Goal: Task Accomplishment & Management: Complete application form

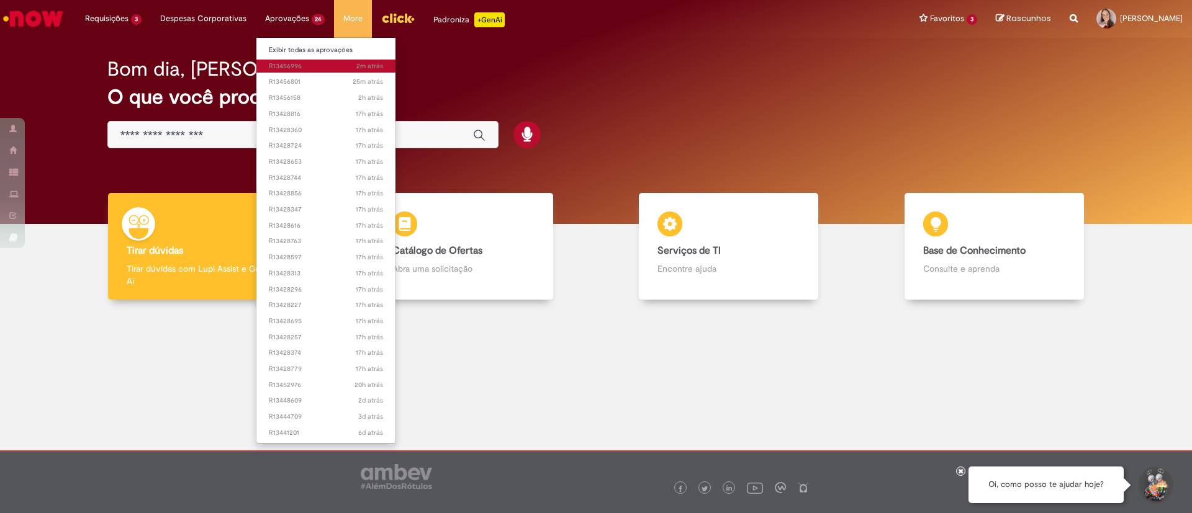
click at [284, 66] on span "2m atrás 2 minutos atrás R13456996" at bounding box center [326, 66] width 115 height 10
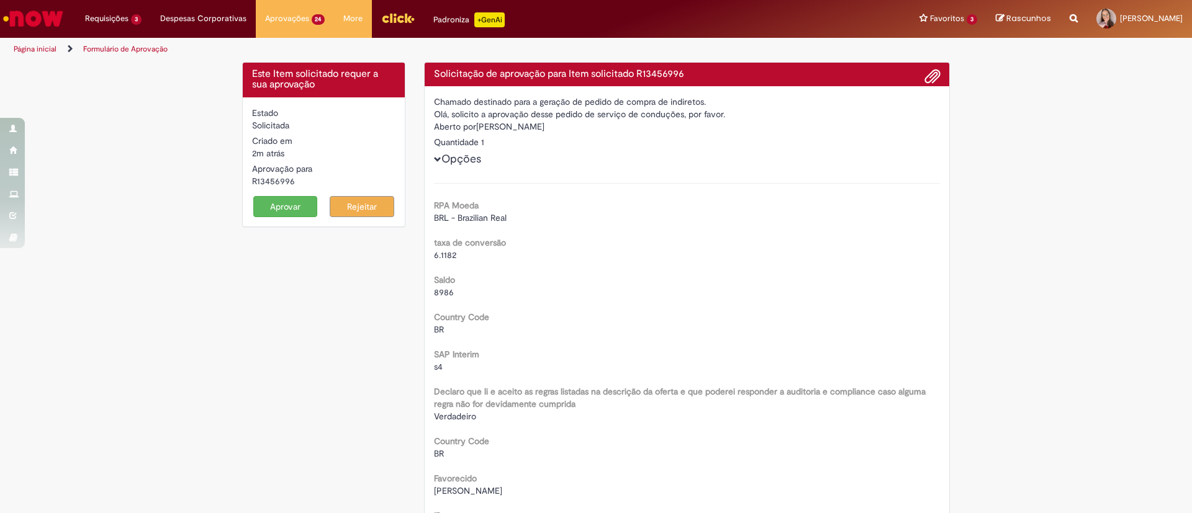
click at [253, 203] on button "Aprovar" at bounding box center [285, 206] width 65 height 21
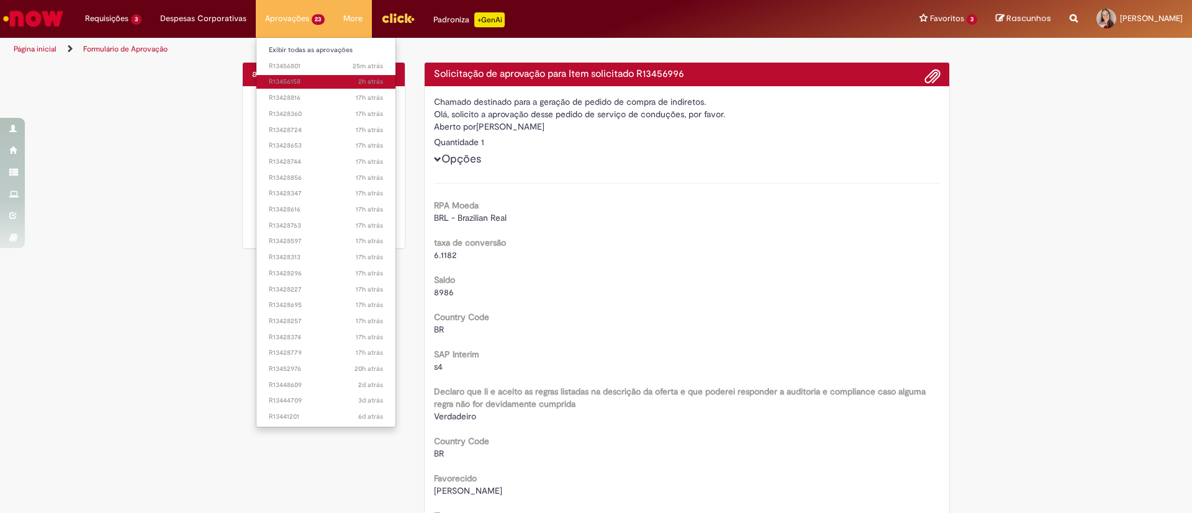
click at [277, 84] on span "2h atrás 2 horas atrás R13456158" at bounding box center [326, 82] width 115 height 10
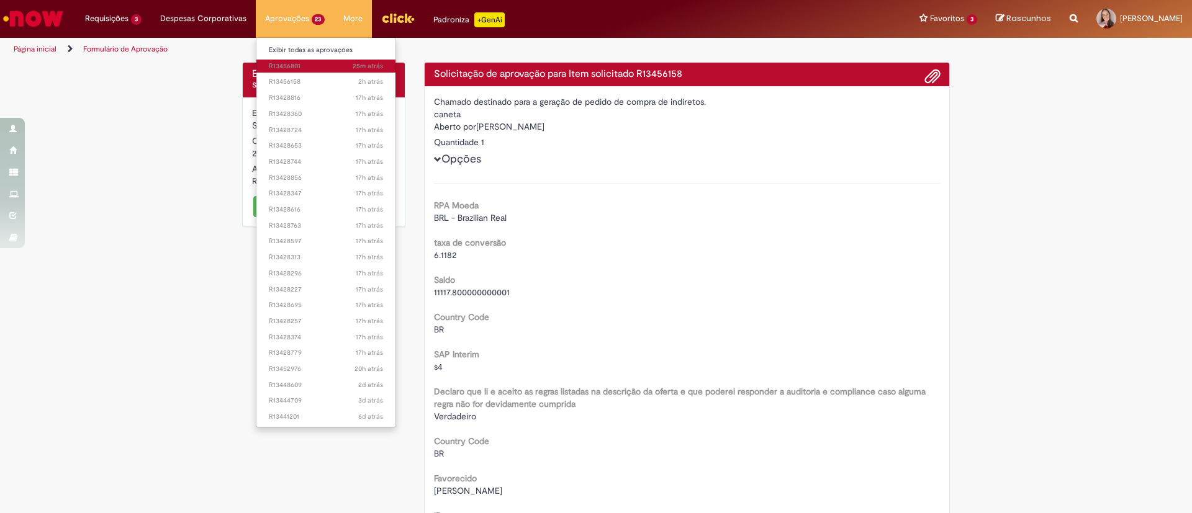
click at [290, 67] on span "25m atrás 25 minutos atrás R13456801" at bounding box center [326, 66] width 115 height 10
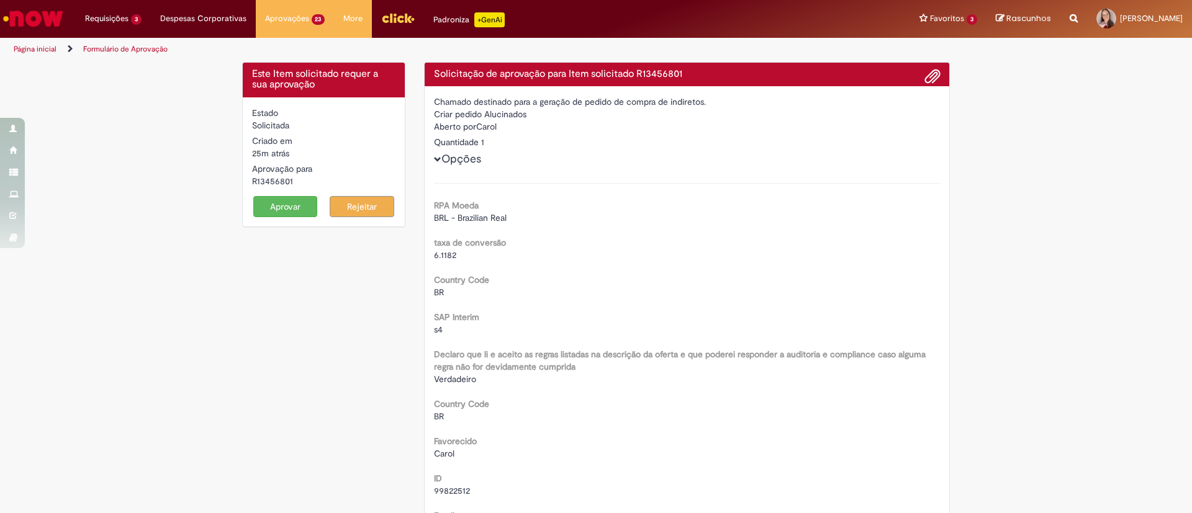
click at [277, 201] on button "Aprovar" at bounding box center [285, 206] width 65 height 21
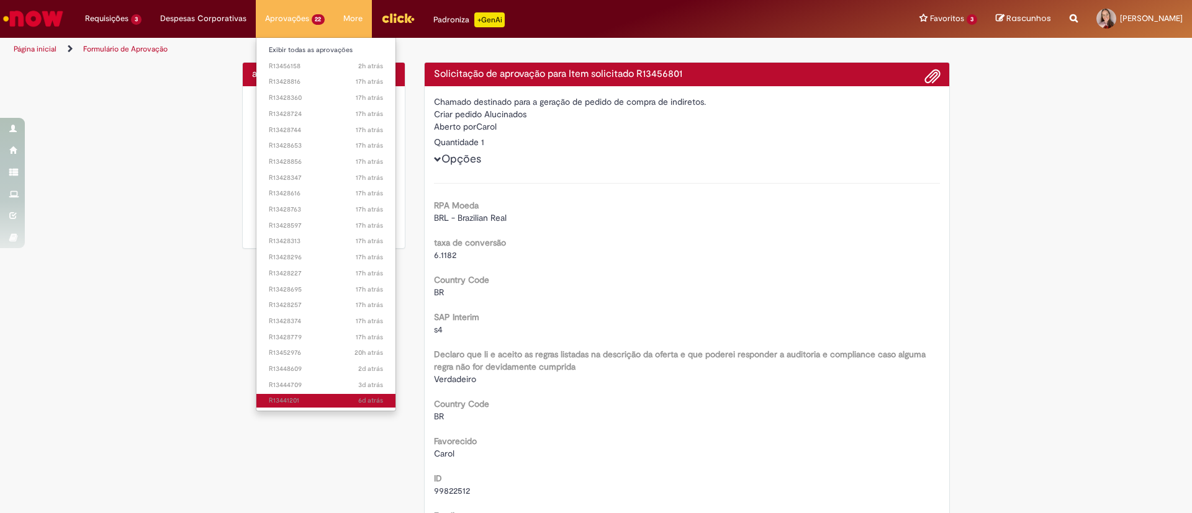
click at [282, 402] on span "6d atrás 6 dias atrás R13441201" at bounding box center [326, 401] width 115 height 10
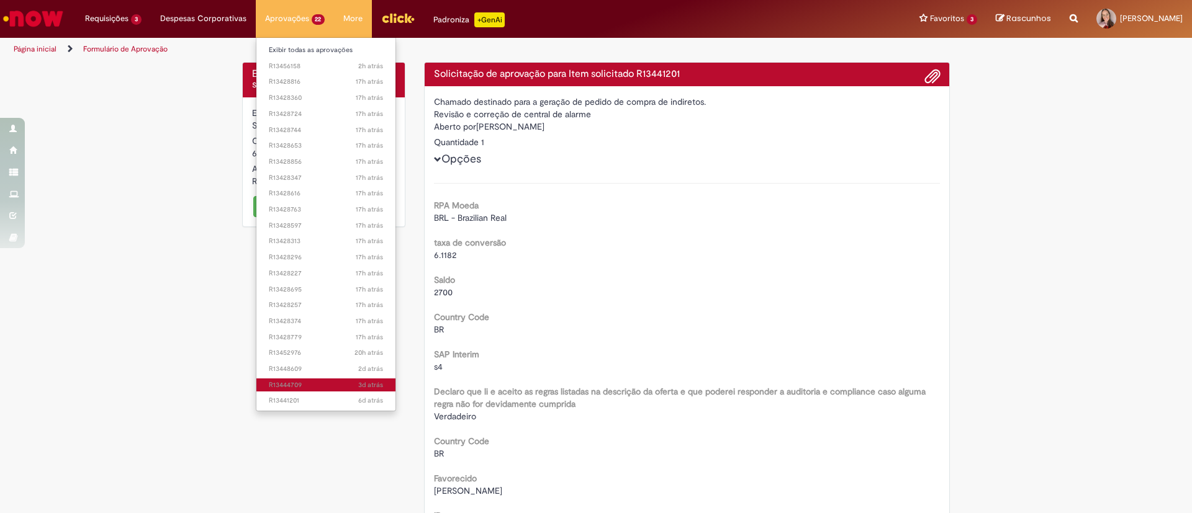
click at [289, 381] on span "3d atrás 3 dias atrás R13444709" at bounding box center [326, 386] width 115 height 10
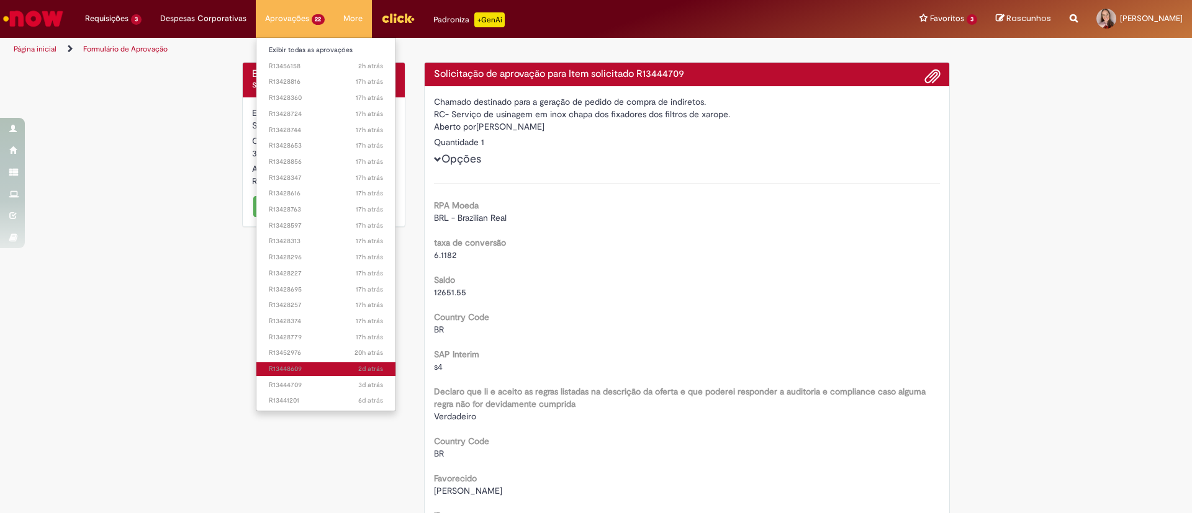
click at [302, 368] on span "2d atrás 2 dias atrás R13448609" at bounding box center [326, 369] width 115 height 10
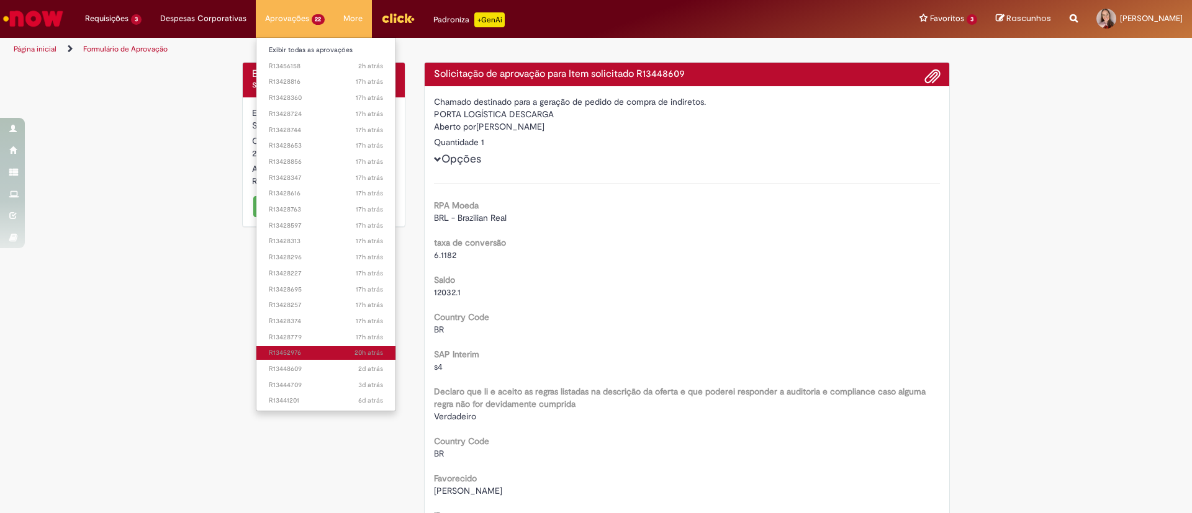
click at [307, 354] on span "20h atrás 20 horas atrás R13452976" at bounding box center [326, 353] width 115 height 10
click at [311, 335] on span "17h atrás 17 horas atrás R13428779" at bounding box center [326, 338] width 115 height 10
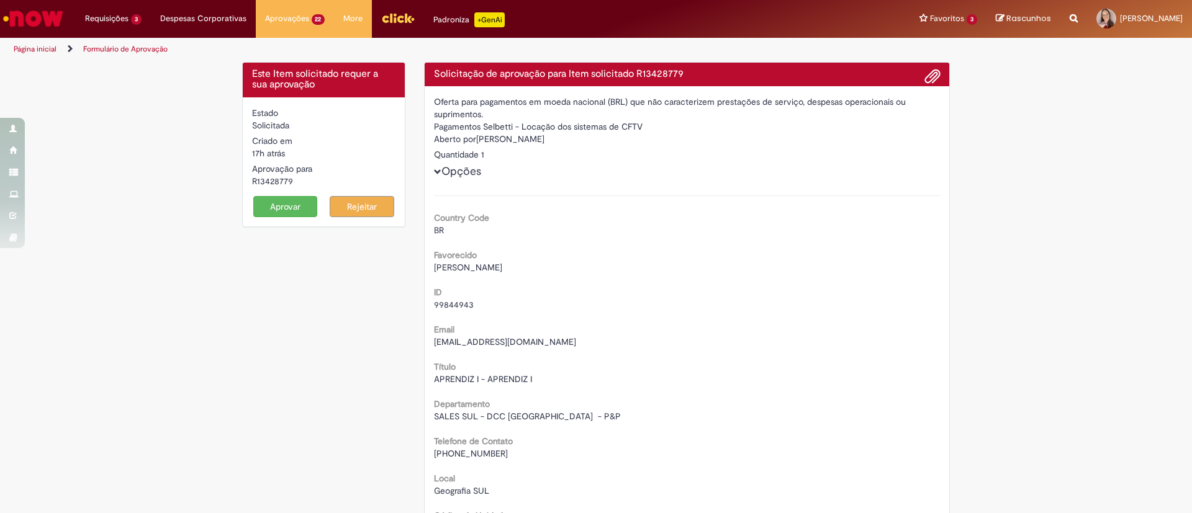
click at [291, 205] on button "Aprovar" at bounding box center [285, 206] width 65 height 21
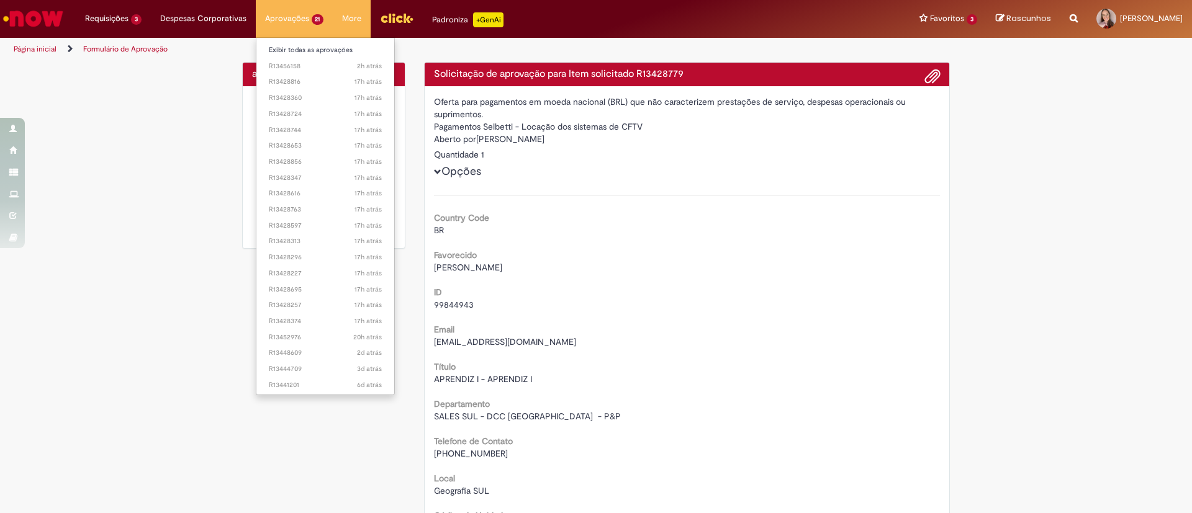
click at [301, 328] on li "20h atrás 20 horas atrás R13452976" at bounding box center [325, 336] width 138 height 16
click at [302, 321] on span "17h atrás 17 horas atrás R13428374" at bounding box center [326, 322] width 114 height 10
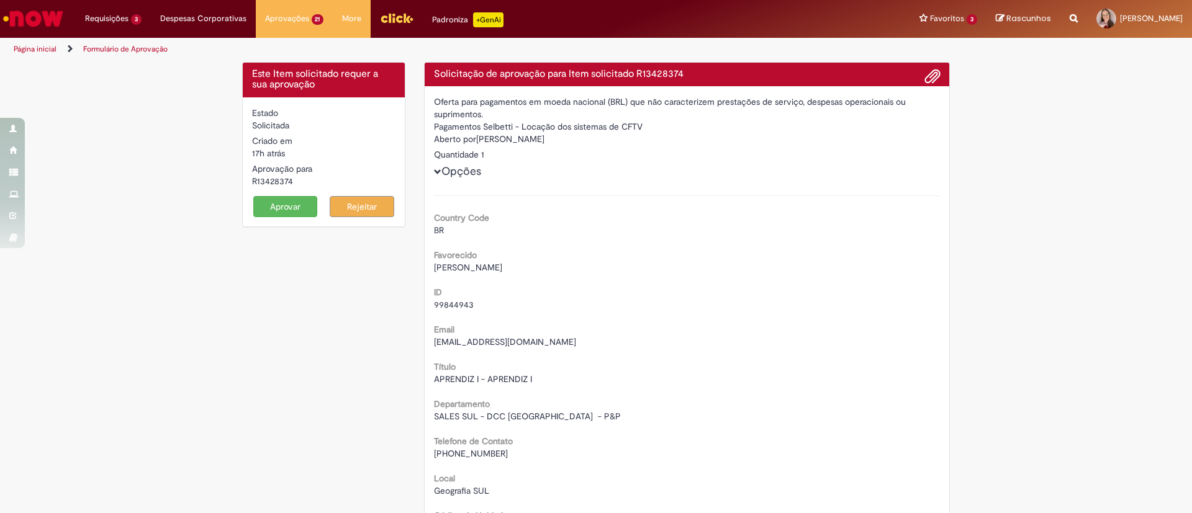
click at [297, 204] on button "Aprovar" at bounding box center [285, 206] width 65 height 21
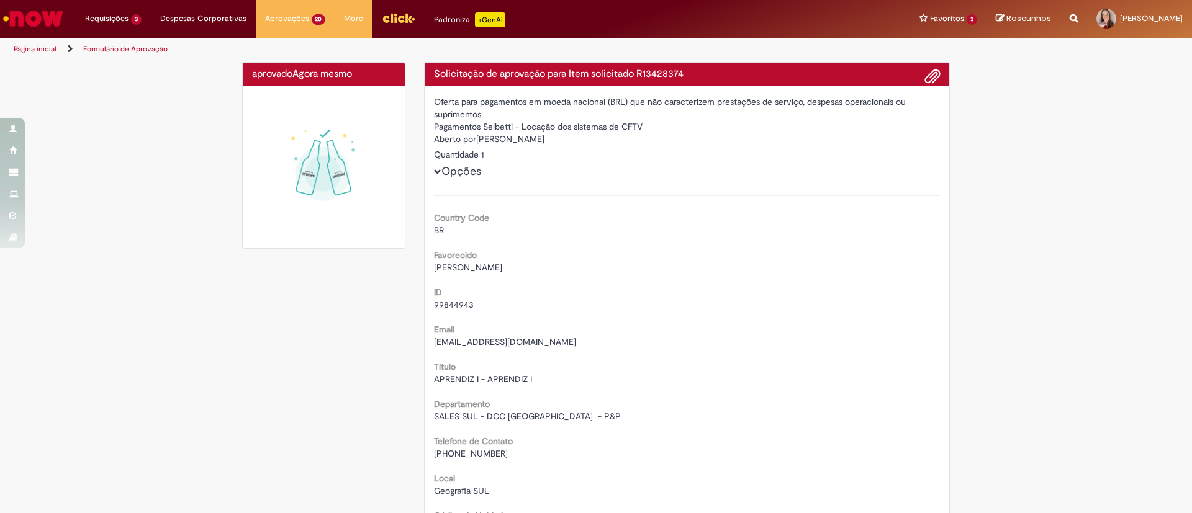
drag, startPoint x: 315, startPoint y: 304, endPoint x: 313, endPoint y: 218, distance: 85.7
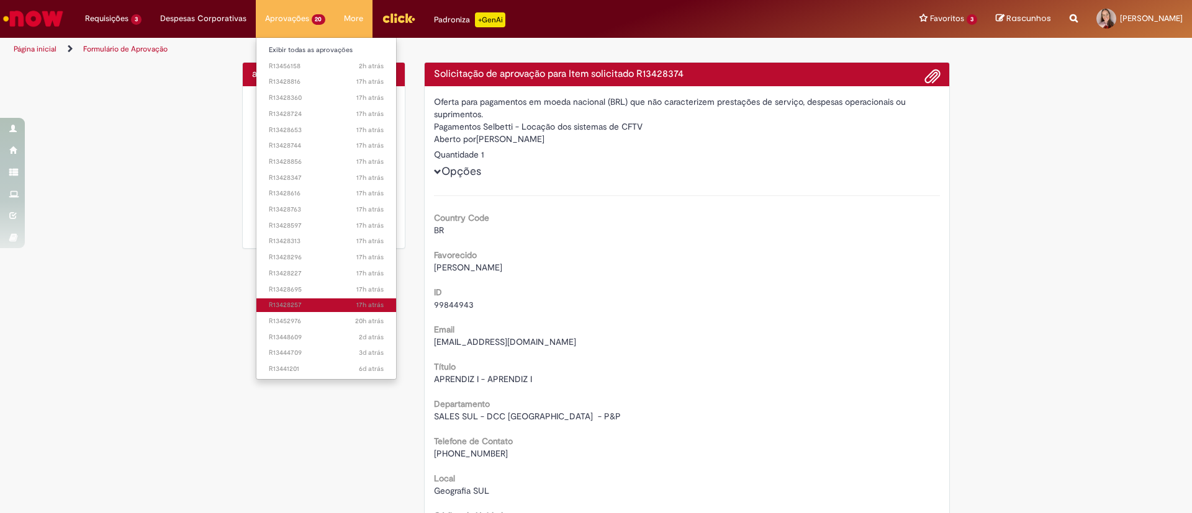
click at [309, 305] on span "17h atrás 17 horas atrás R13428257" at bounding box center [326, 305] width 115 height 10
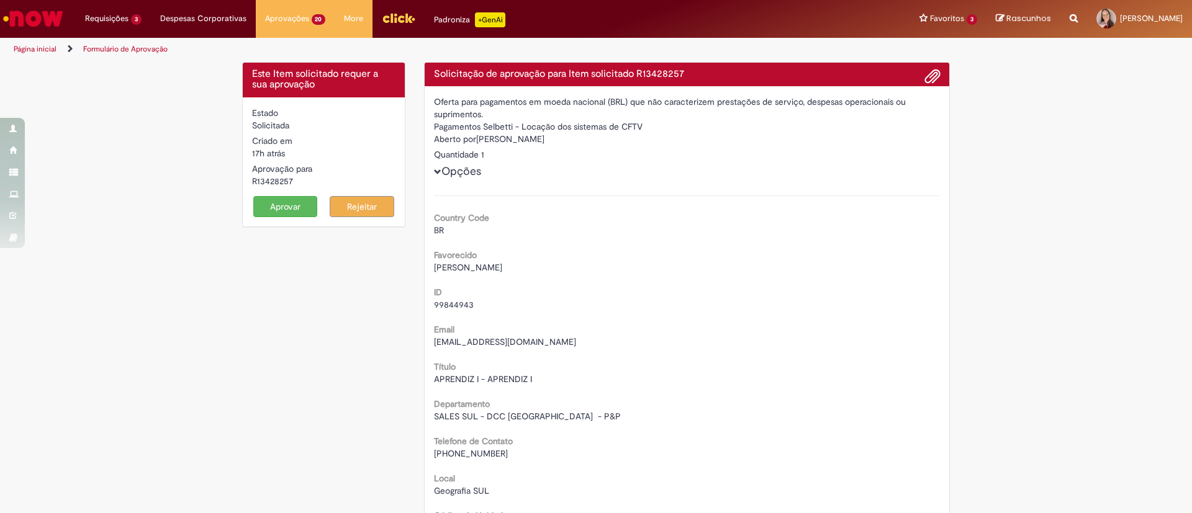
click at [281, 204] on button "Aprovar" at bounding box center [285, 206] width 65 height 21
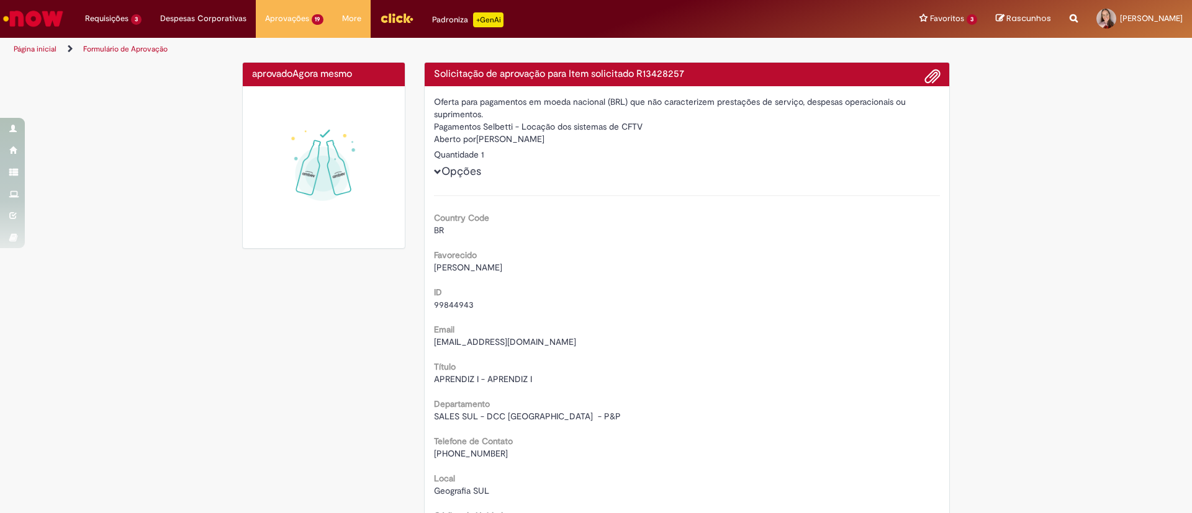
drag, startPoint x: 313, startPoint y: 287, endPoint x: 311, endPoint y: 56, distance: 230.3
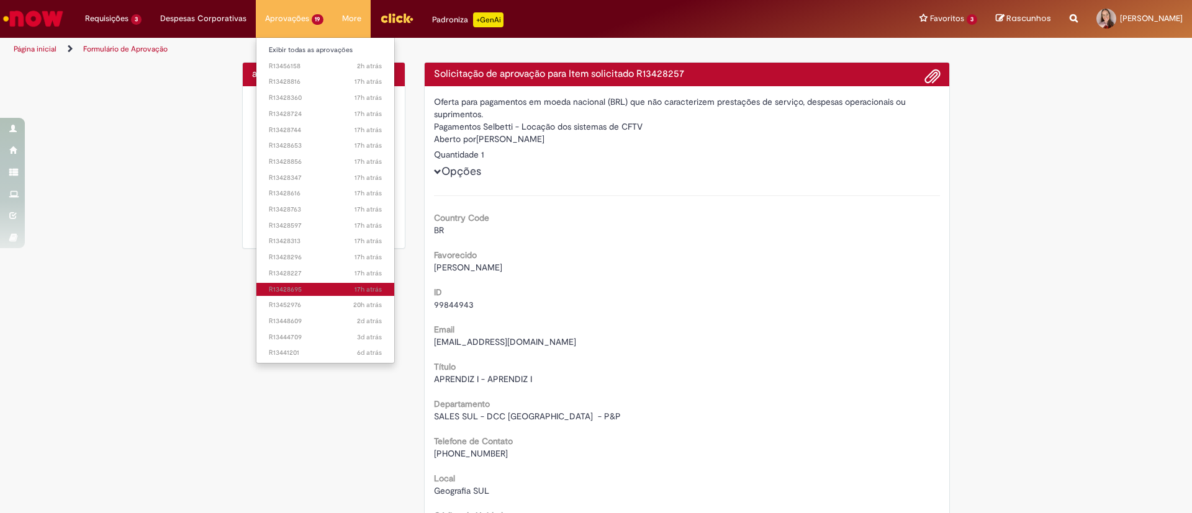
click at [325, 286] on span "17h atrás 17 horas atrás R13428695" at bounding box center [326, 290] width 114 height 10
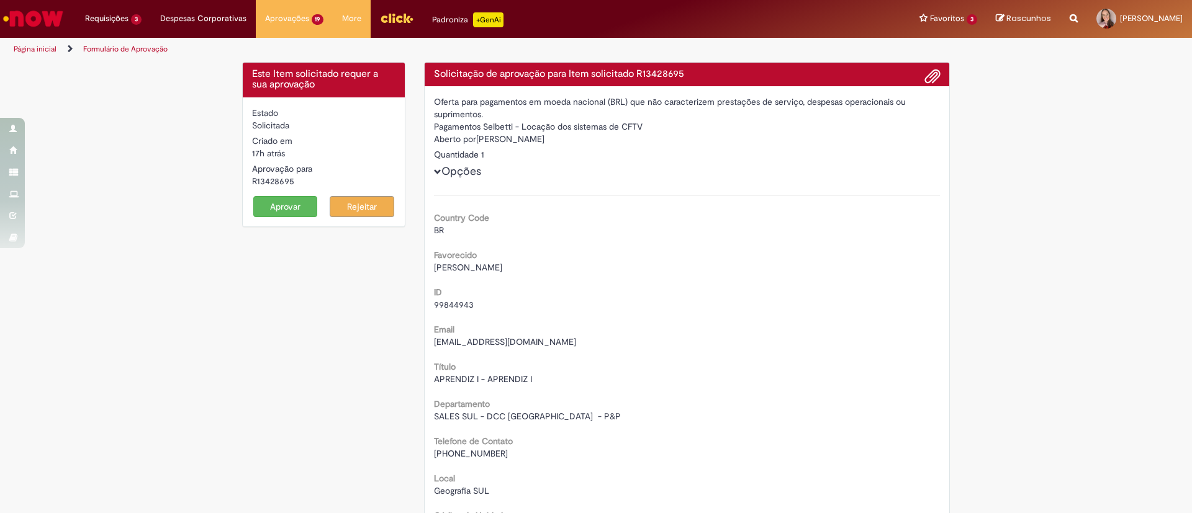
click at [257, 212] on button "Aprovar" at bounding box center [285, 206] width 65 height 21
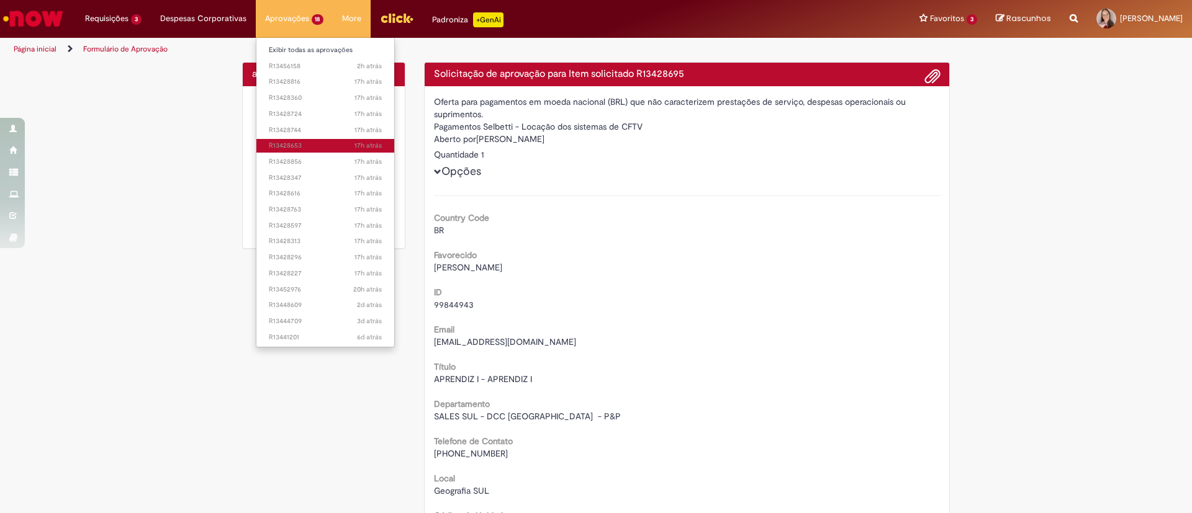
click at [310, 142] on span "17h atrás 17 horas atrás R13428653" at bounding box center [326, 146] width 114 height 10
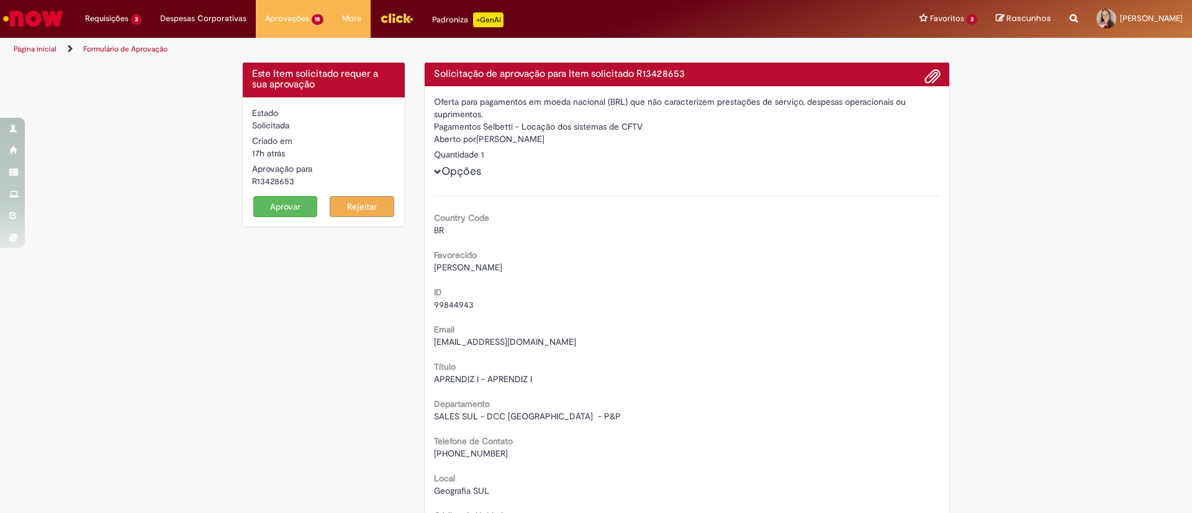
drag, startPoint x: 282, startPoint y: 203, endPoint x: 284, endPoint y: 171, distance: 32.3
click at [282, 202] on button "Aprovar" at bounding box center [285, 206] width 65 height 21
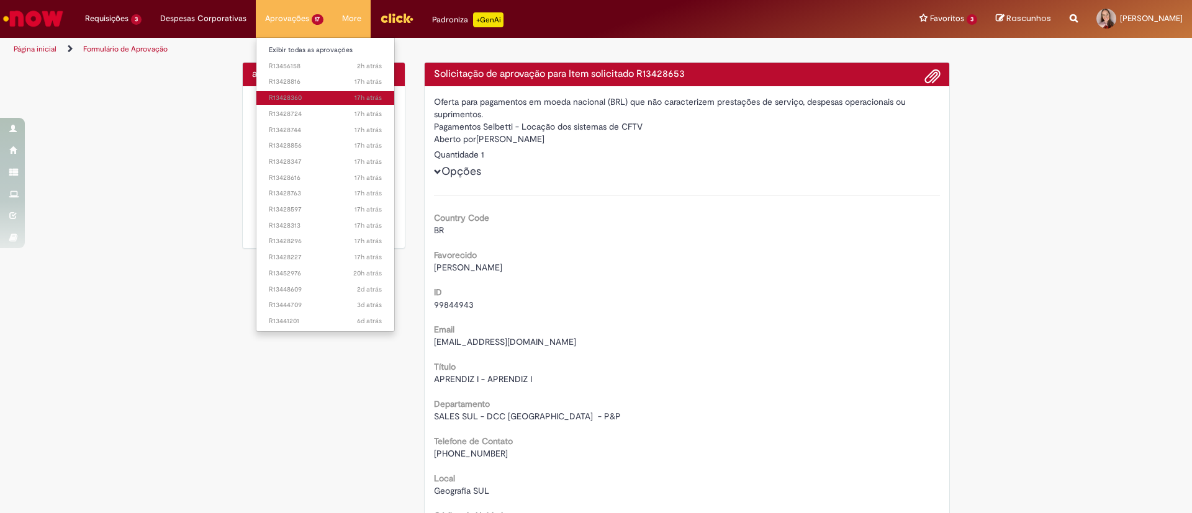
click at [307, 98] on span "17h atrás 17 horas atrás R13428360" at bounding box center [326, 98] width 114 height 10
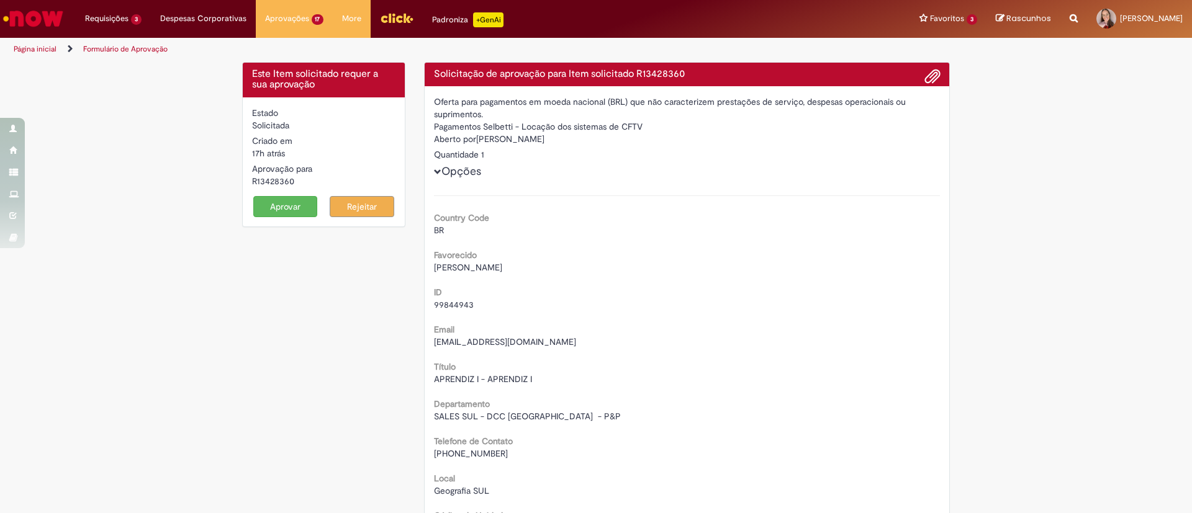
click at [268, 207] on button "Aprovar" at bounding box center [285, 206] width 65 height 21
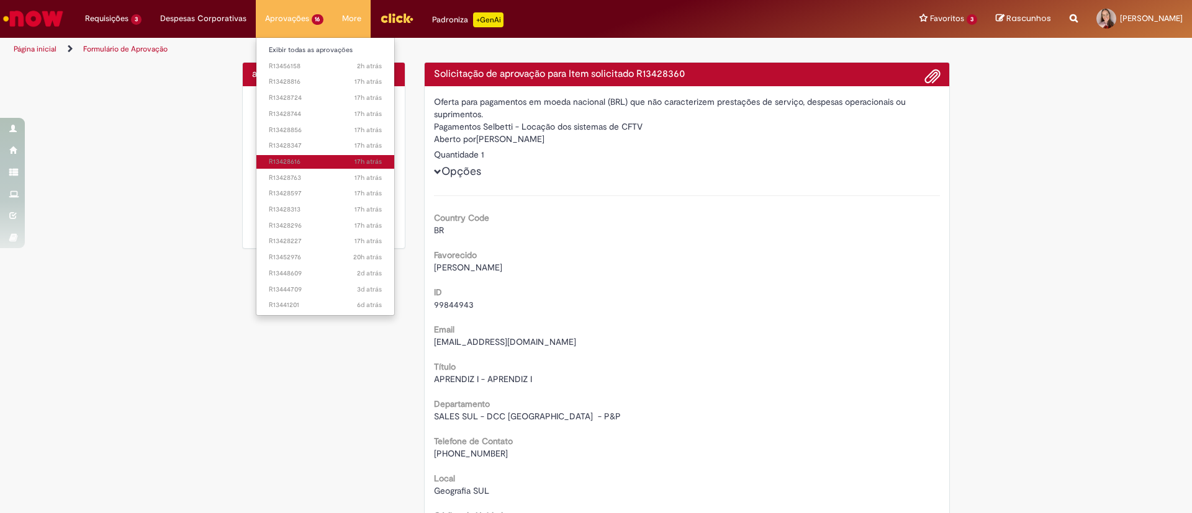
click at [305, 164] on span "17h atrás 17 horas atrás R13428616" at bounding box center [326, 162] width 114 height 10
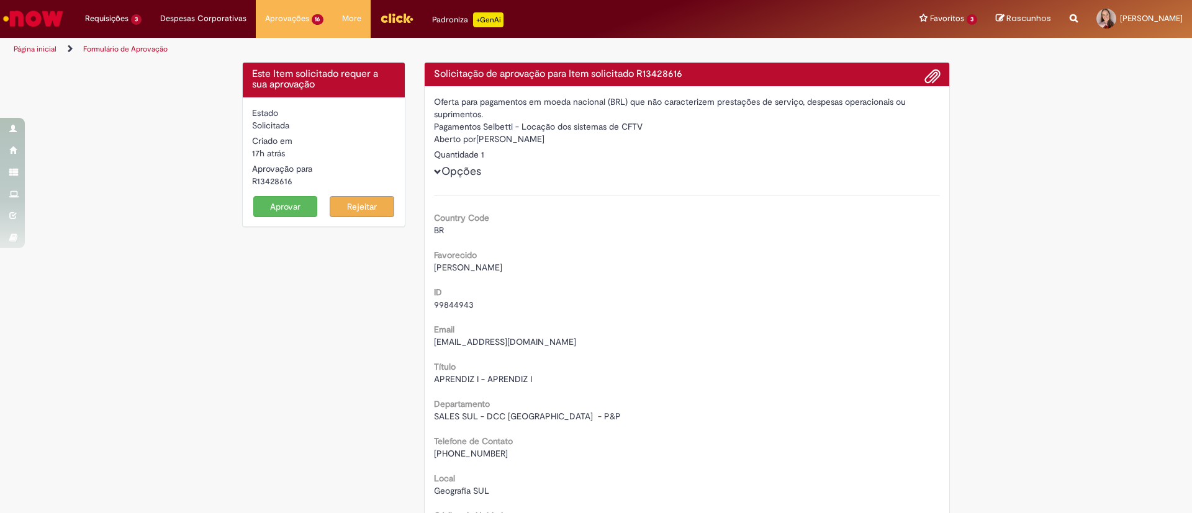
click at [285, 213] on button "Aprovar" at bounding box center [285, 206] width 65 height 21
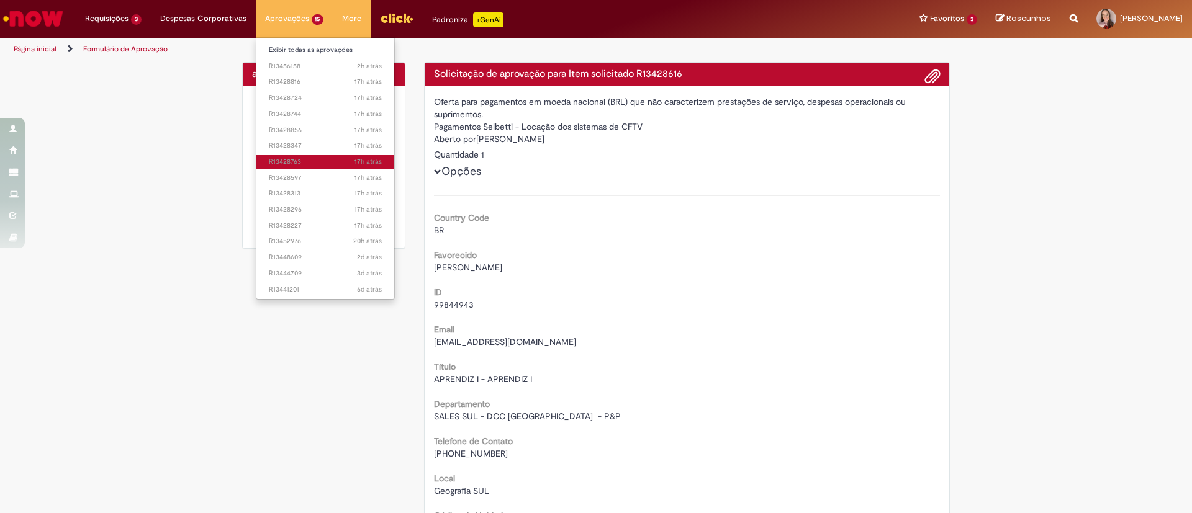
click at [292, 159] on span "17h atrás 17 horas atrás R13428763" at bounding box center [326, 162] width 114 height 10
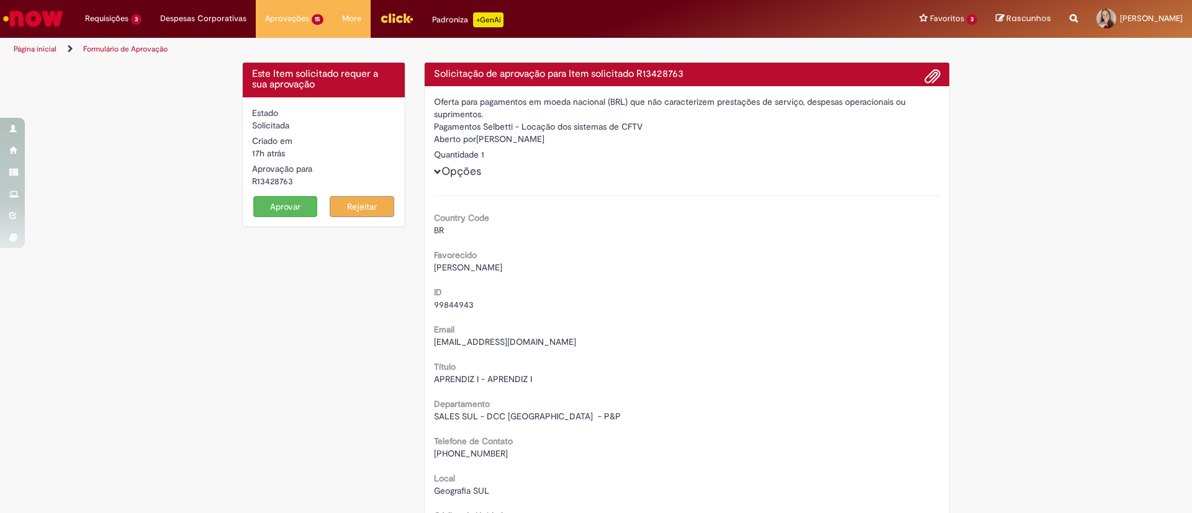
click at [291, 210] on button "Aprovar" at bounding box center [285, 206] width 65 height 21
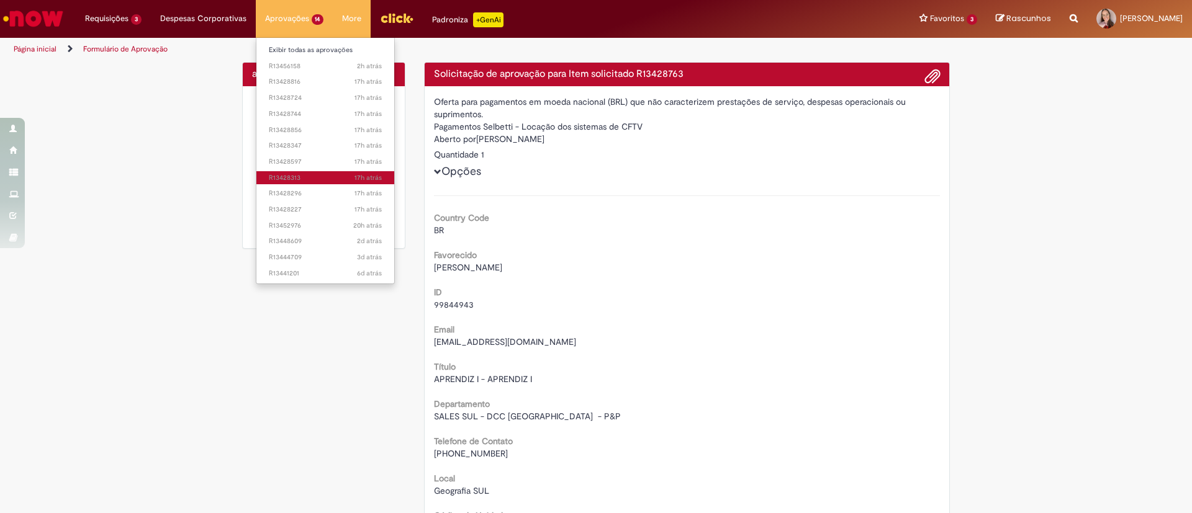
click at [304, 171] on link "17h atrás 17 horas atrás R13428313" at bounding box center [325, 178] width 138 height 14
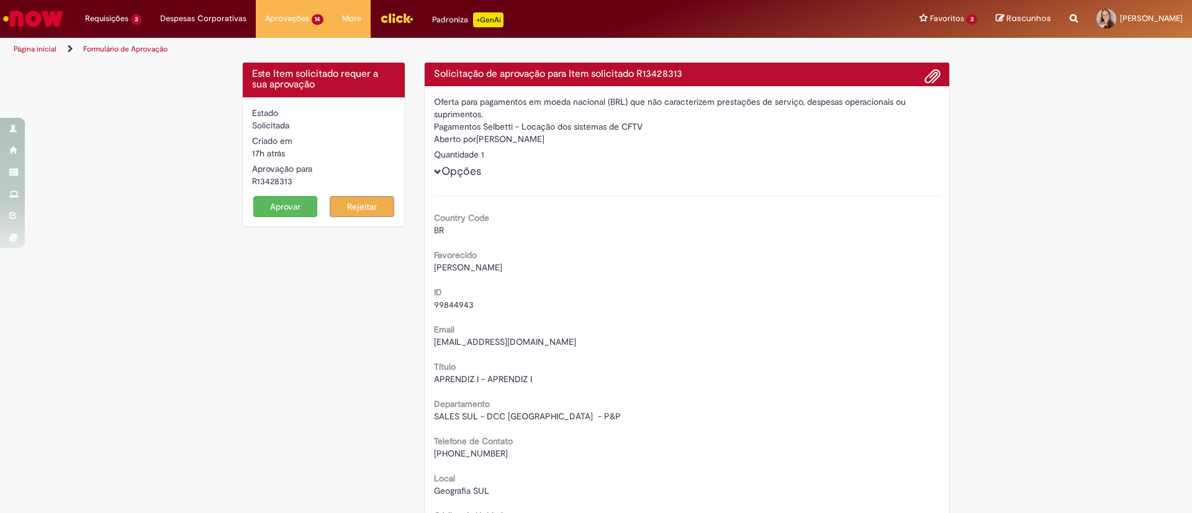
click at [286, 202] on button "Aprovar" at bounding box center [285, 206] width 65 height 21
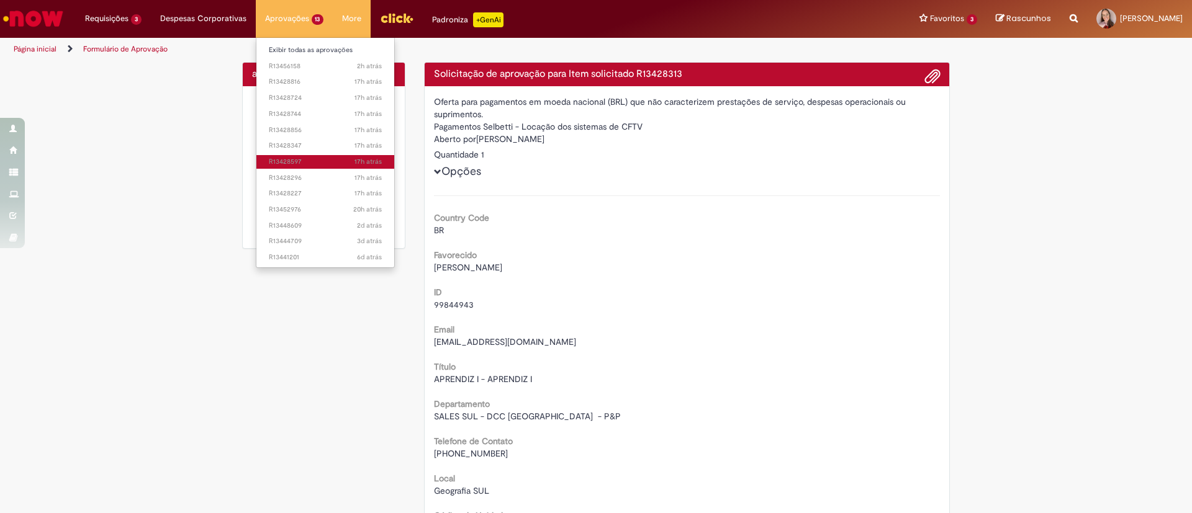
click at [313, 160] on span "17h atrás 17 horas atrás R13428597" at bounding box center [326, 162] width 114 height 10
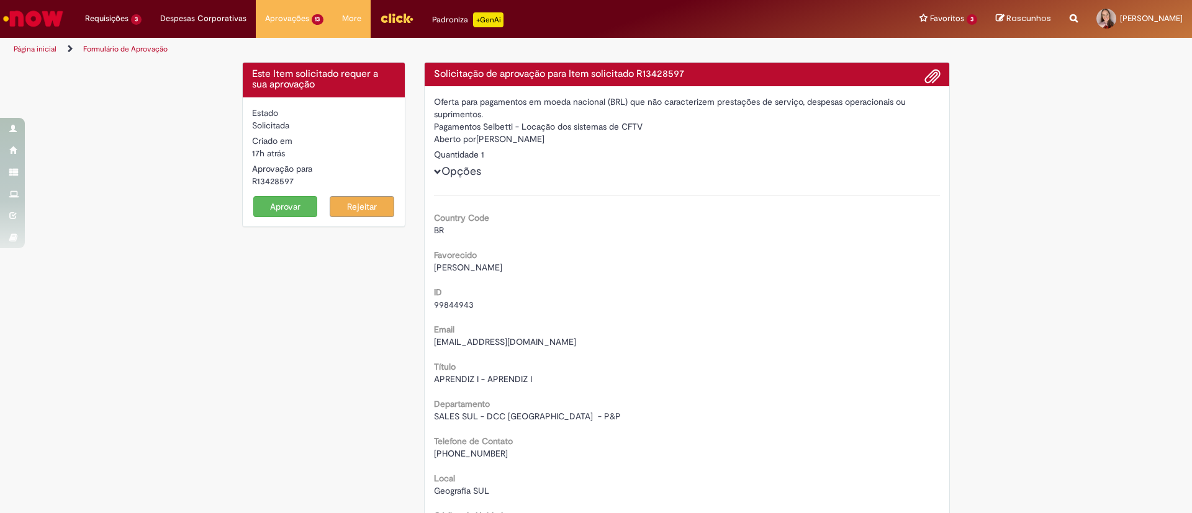
click at [264, 206] on button "Aprovar" at bounding box center [285, 206] width 65 height 21
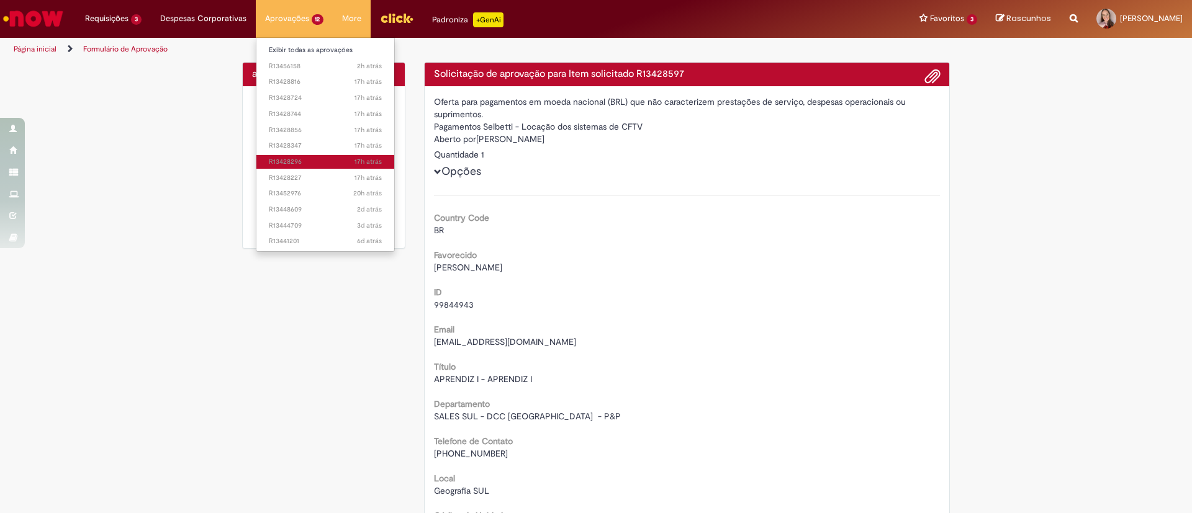
click at [282, 165] on span "17h atrás 17 horas atrás R13428296" at bounding box center [326, 162] width 114 height 10
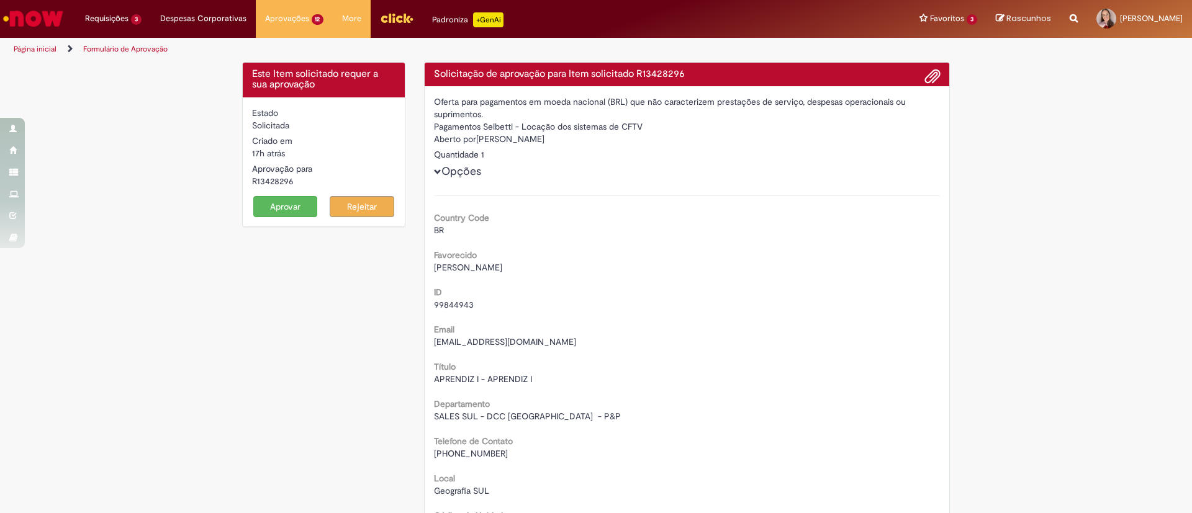
click at [243, 204] on div "Estado Solicitada Criado em 17h atrás 17 horas atrás Aprovação para R13428296 A…" at bounding box center [324, 161] width 162 height 129
click at [261, 204] on button "Aprovar" at bounding box center [285, 206] width 65 height 21
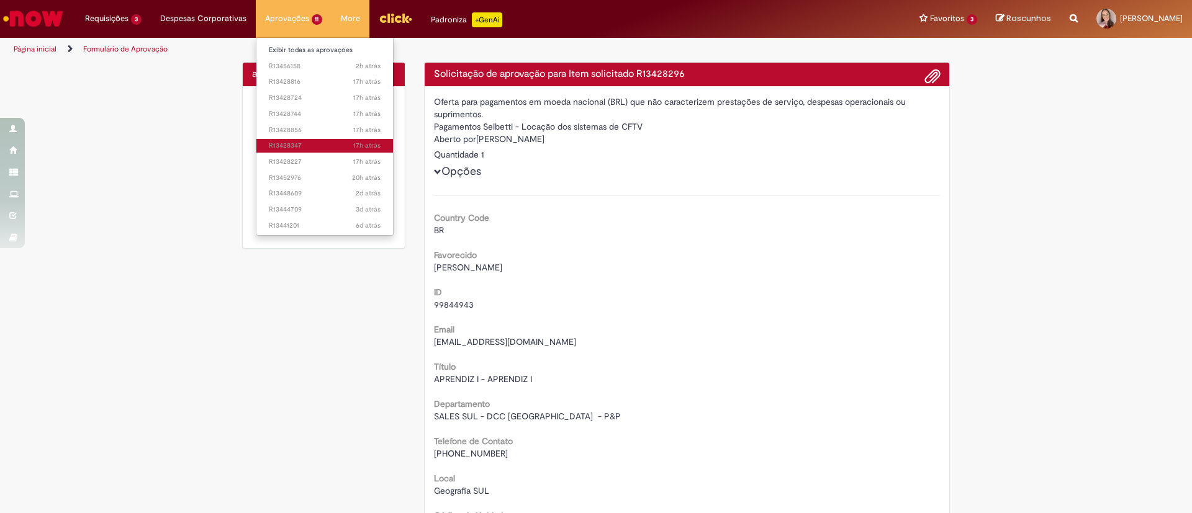
click at [321, 150] on span "17h atrás 17 horas atrás R13428347" at bounding box center [325, 146] width 112 height 10
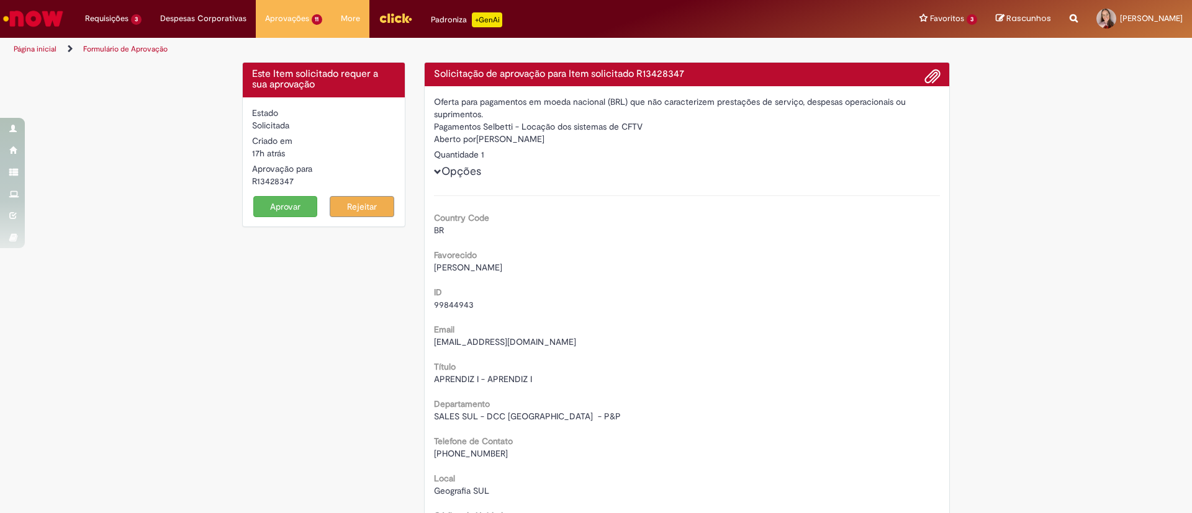
click at [291, 197] on button "Aprovar" at bounding box center [285, 206] width 65 height 21
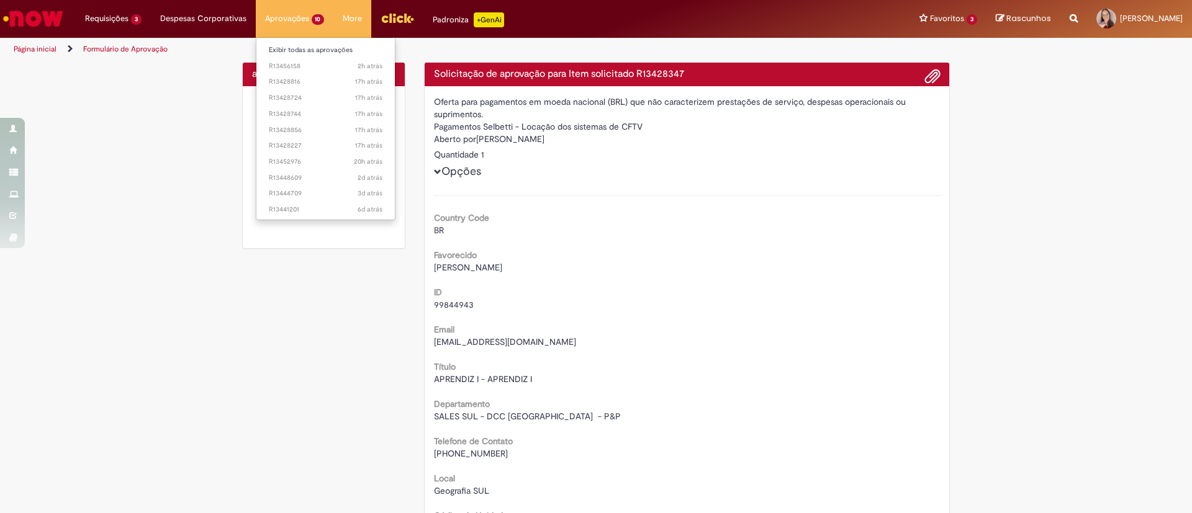
click at [322, 122] on li "17h atrás 17 horas atrás R13428856" at bounding box center [325, 129] width 139 height 16
click at [327, 132] on span "17h atrás 17 horas atrás R13428856" at bounding box center [326, 130] width 114 height 10
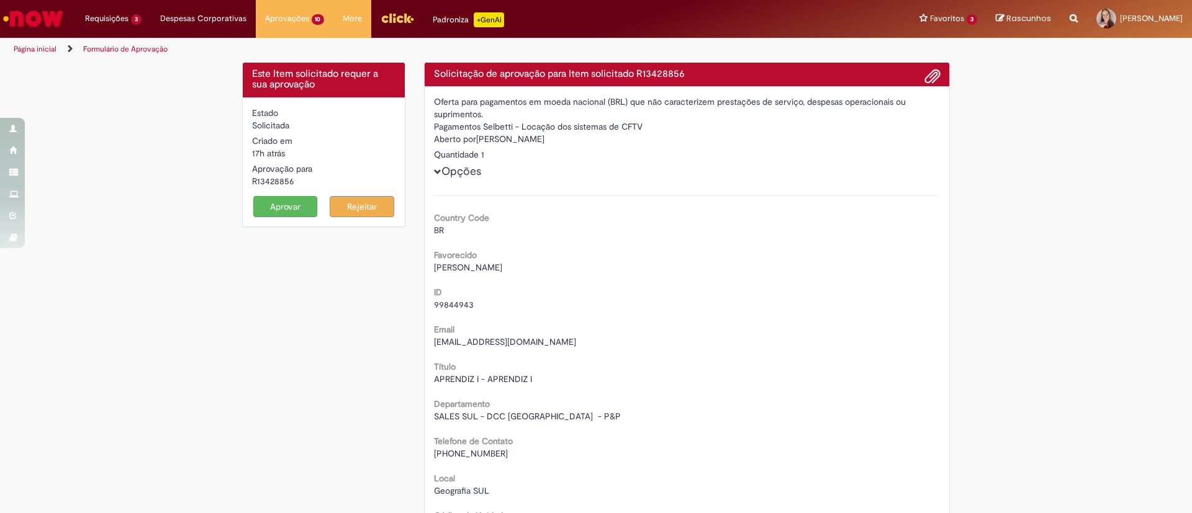
click at [271, 195] on form "Estado Solicitada Criado em 17h atrás 17 horas atrás Aprovação para R13428856 A…" at bounding box center [323, 162] width 143 height 110
click at [277, 203] on button "Aprovar" at bounding box center [285, 206] width 65 height 21
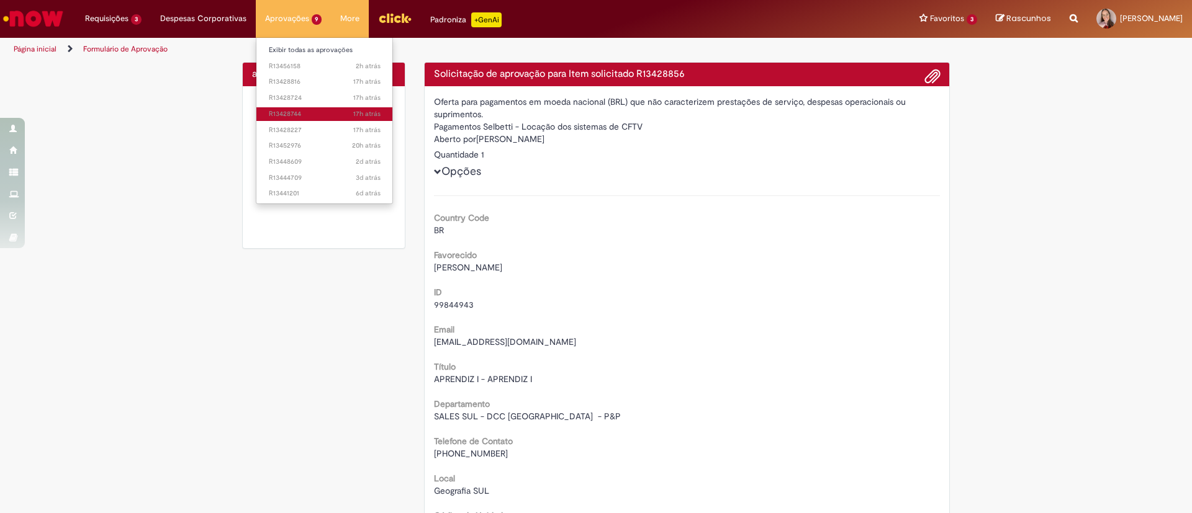
click at [294, 107] on link "17h atrás 17 horas atrás R13428744" at bounding box center [324, 114] width 137 height 14
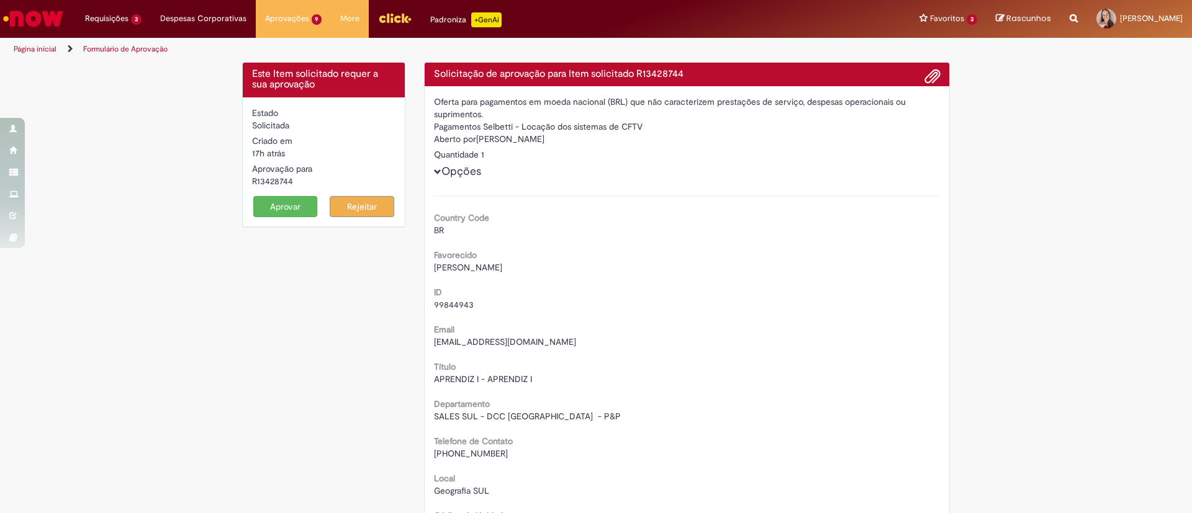
click at [274, 210] on button "Aprovar" at bounding box center [285, 206] width 65 height 21
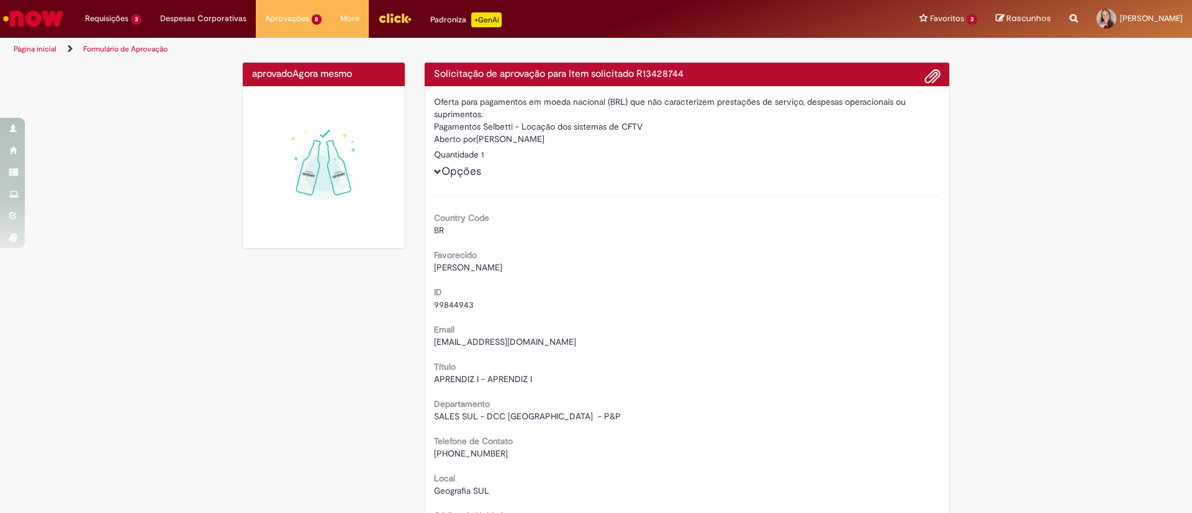
click at [317, 111] on img at bounding box center [323, 167] width 143 height 143
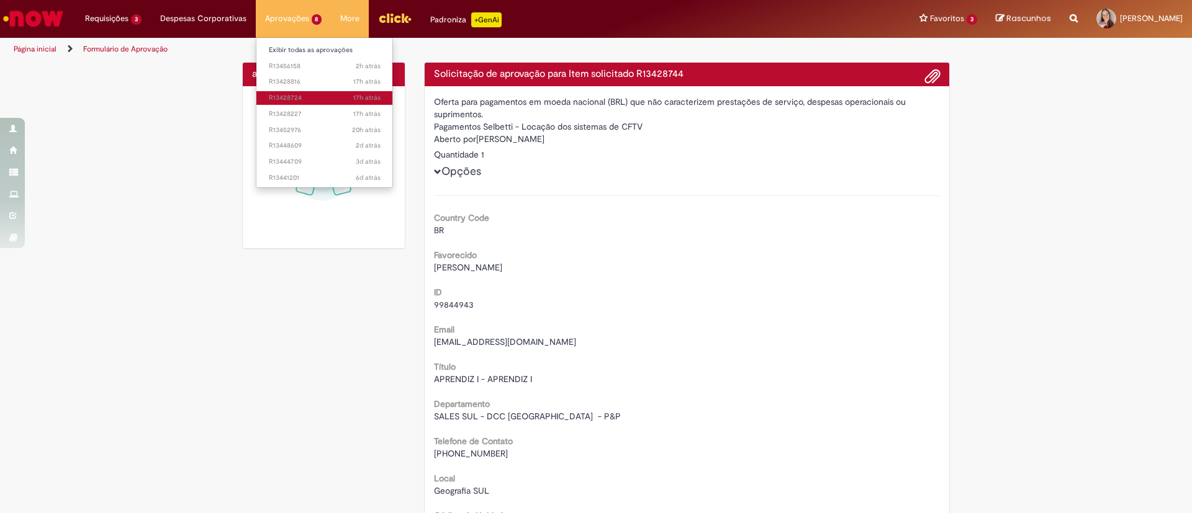
click at [295, 101] on span "17h atrás 17 horas atrás R13428724" at bounding box center [325, 98] width 112 height 10
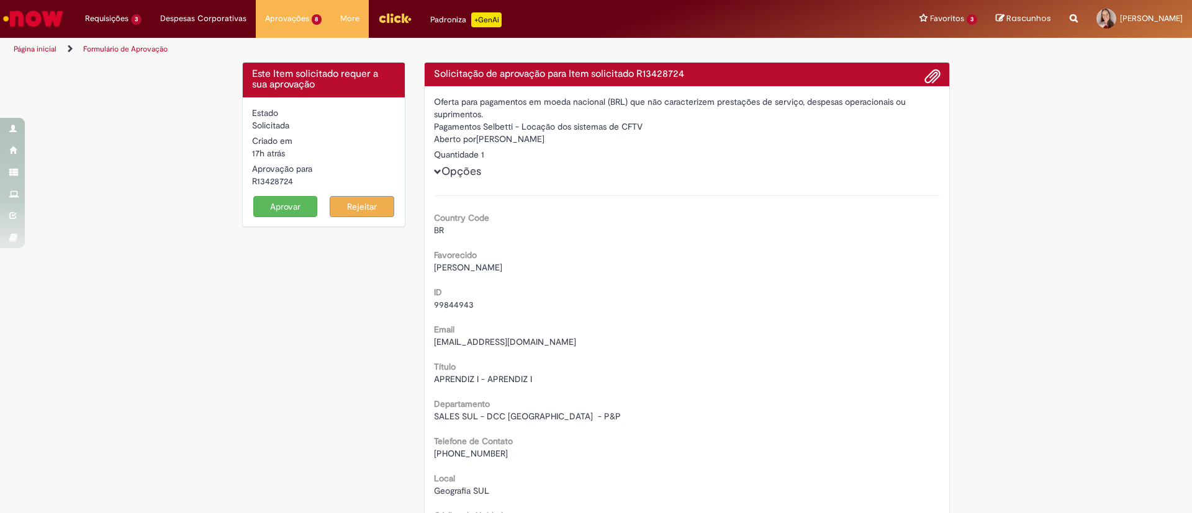
click at [266, 214] on button "Aprovar" at bounding box center [285, 206] width 65 height 21
click at [299, 202] on button "Aprovar" at bounding box center [285, 206] width 65 height 21
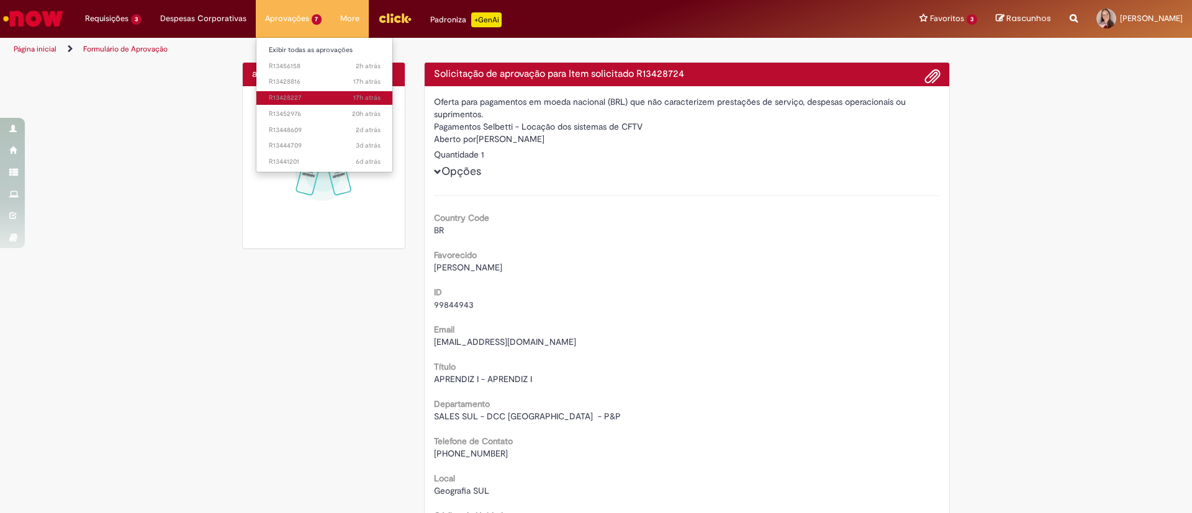
click at [300, 100] on span "17h atrás 17 horas atrás R13428227" at bounding box center [325, 98] width 112 height 10
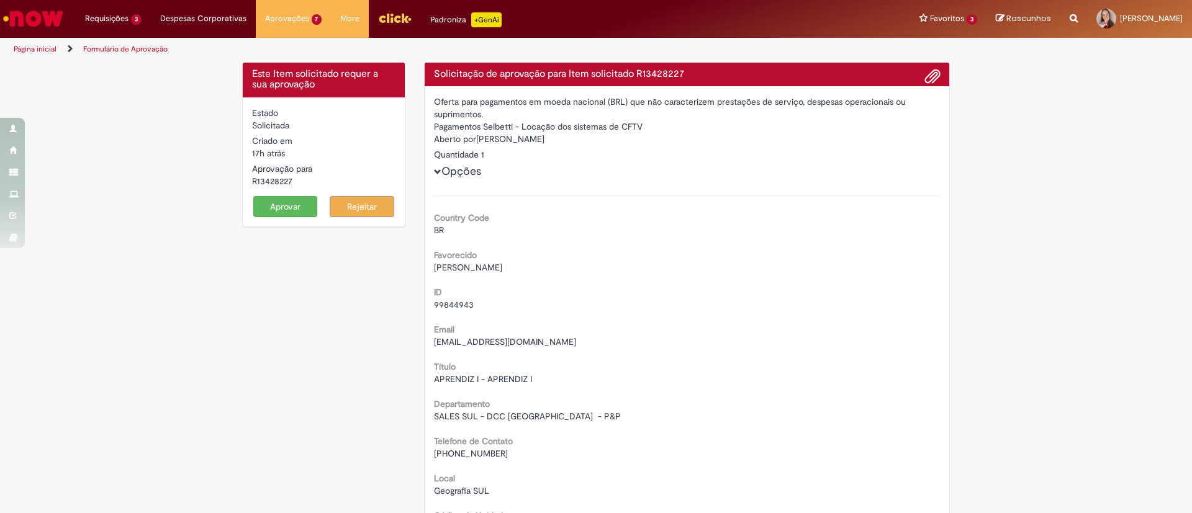
click at [282, 200] on button "Aprovar" at bounding box center [285, 206] width 65 height 21
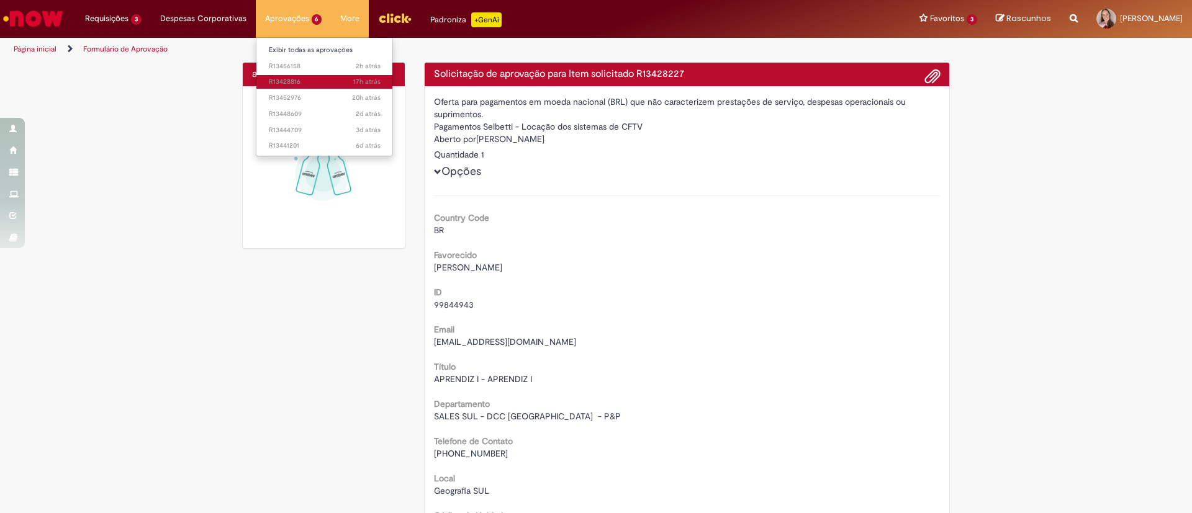
click at [309, 83] on span "17h atrás 17 horas atrás R13428816" at bounding box center [325, 82] width 112 height 10
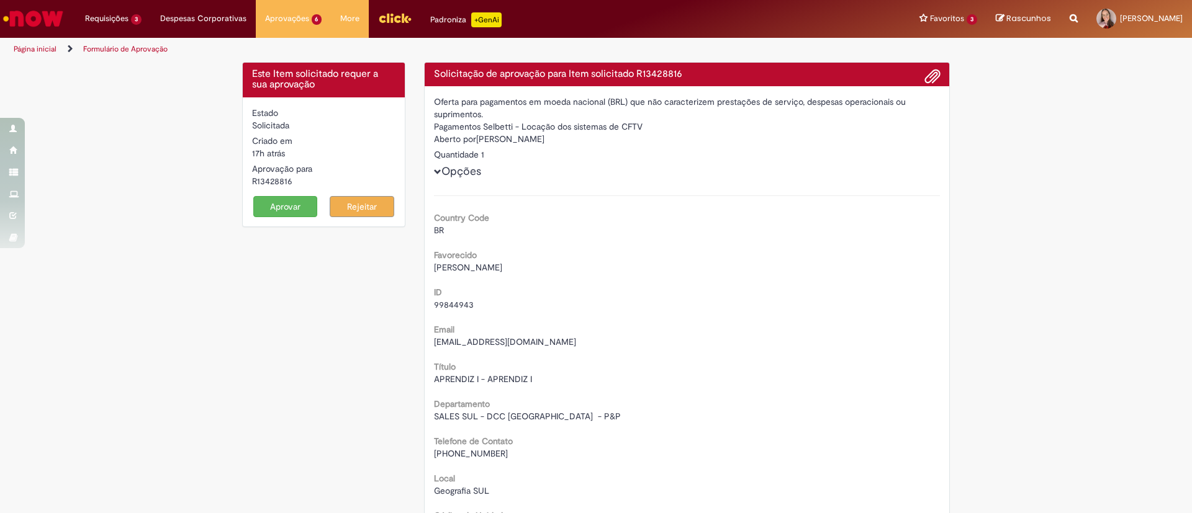
click at [286, 217] on button "Aprovar" at bounding box center [285, 206] width 65 height 21
click at [287, 212] on button "Aprovar" at bounding box center [285, 206] width 65 height 21
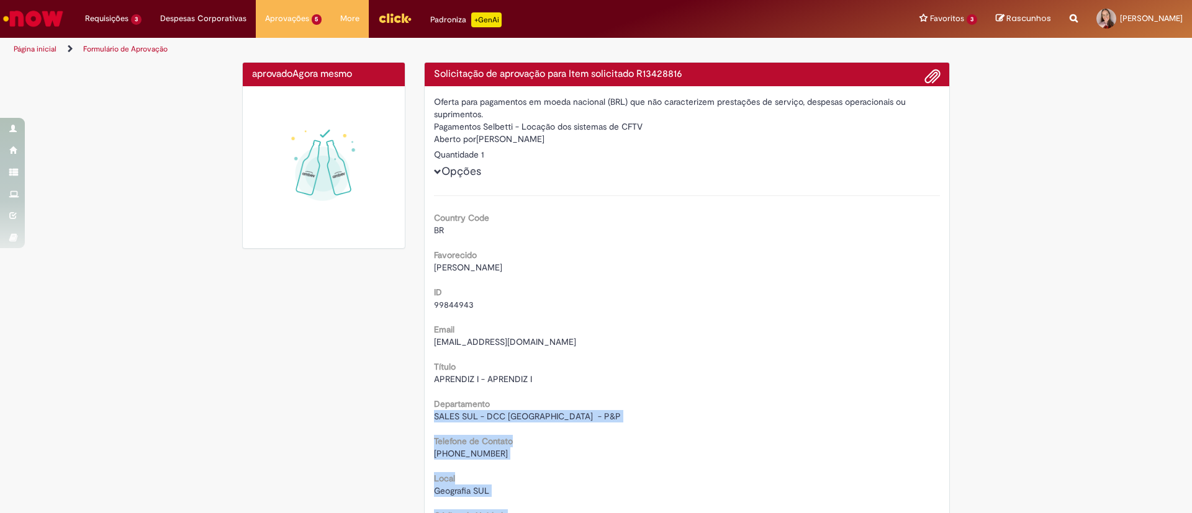
drag, startPoint x: 588, startPoint y: 551, endPoint x: 582, endPoint y: 554, distance: 6.9
click at [582, 513] on html "Pular para o conteúdo da página Requisições 3 Exibir Todas as Solicitações Canc…" at bounding box center [596, 256] width 1192 height 513
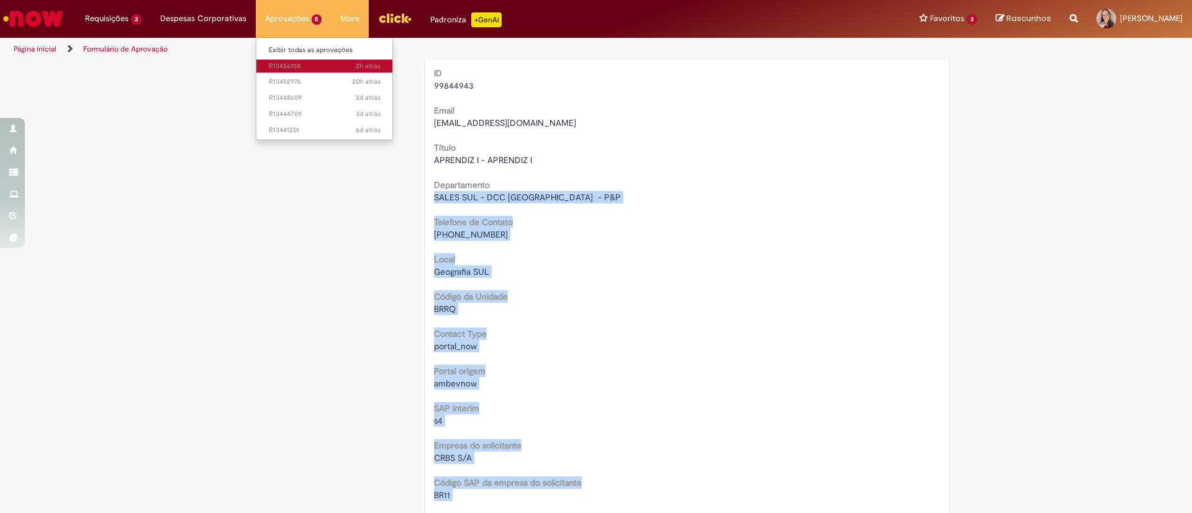
click at [316, 62] on span "2h atrás 2 horas atrás R13456158" at bounding box center [325, 66] width 112 height 10
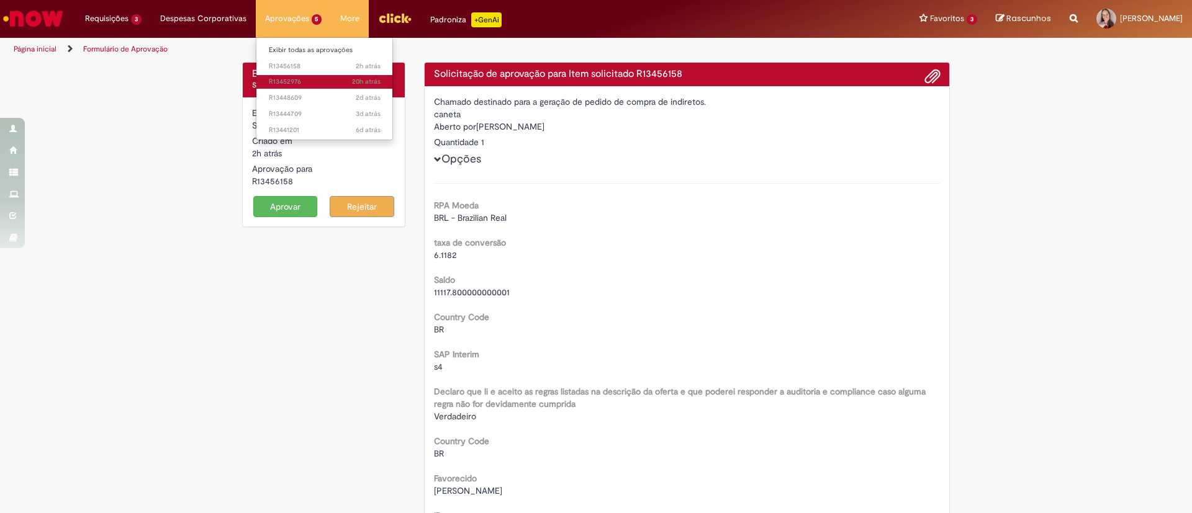
click at [330, 79] on span "20h atrás 20 horas atrás R13452976" at bounding box center [325, 82] width 112 height 10
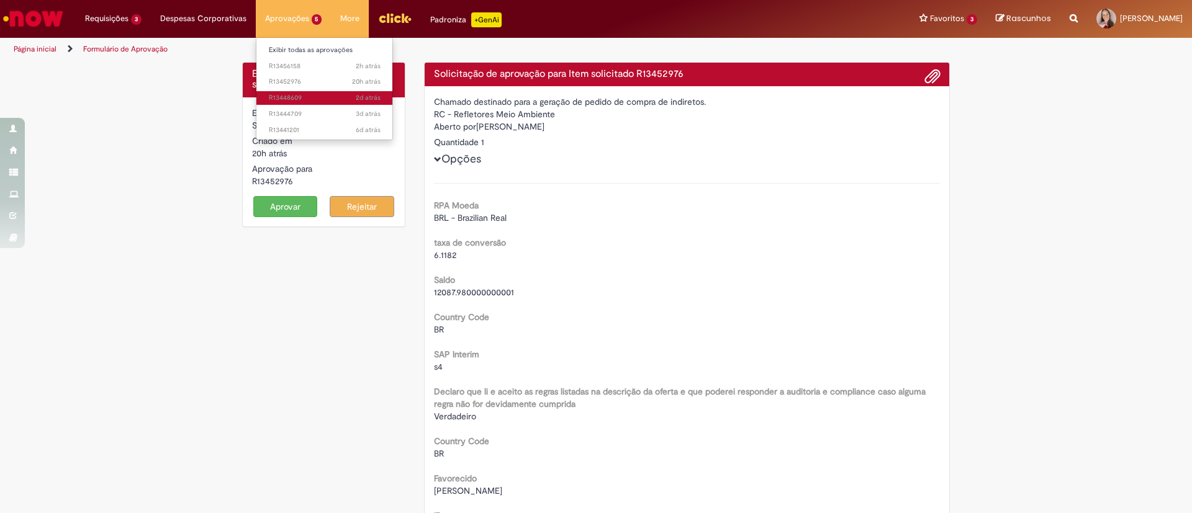
click at [335, 97] on span "2d atrás 2 dias atrás R13448609" at bounding box center [325, 98] width 112 height 10
click at [311, 112] on span "3d atrás 3 dias atrás R13444709" at bounding box center [325, 114] width 112 height 10
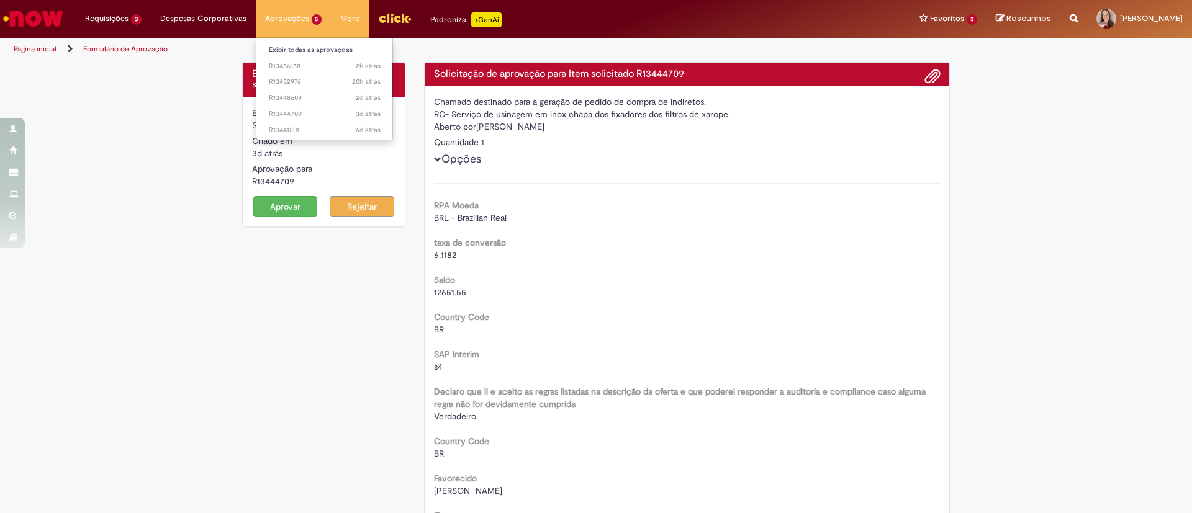
click at [302, 122] on li "6d atrás 6 dias atrás R13441201" at bounding box center [324, 129] width 137 height 16
